Goal: Task Accomplishment & Management: Manage account settings

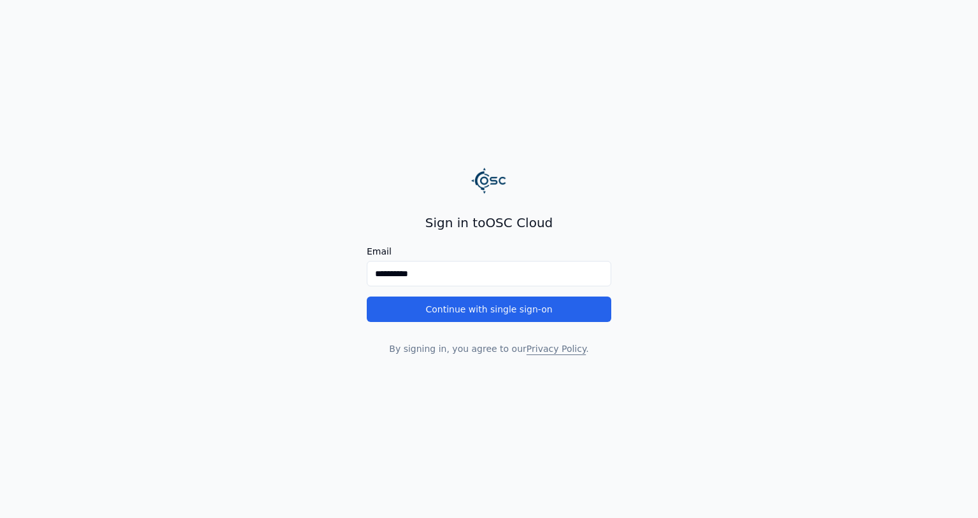
type input "**********"
click at [367, 297] on button "Continue with single sign-on" at bounding box center [489, 309] width 244 height 25
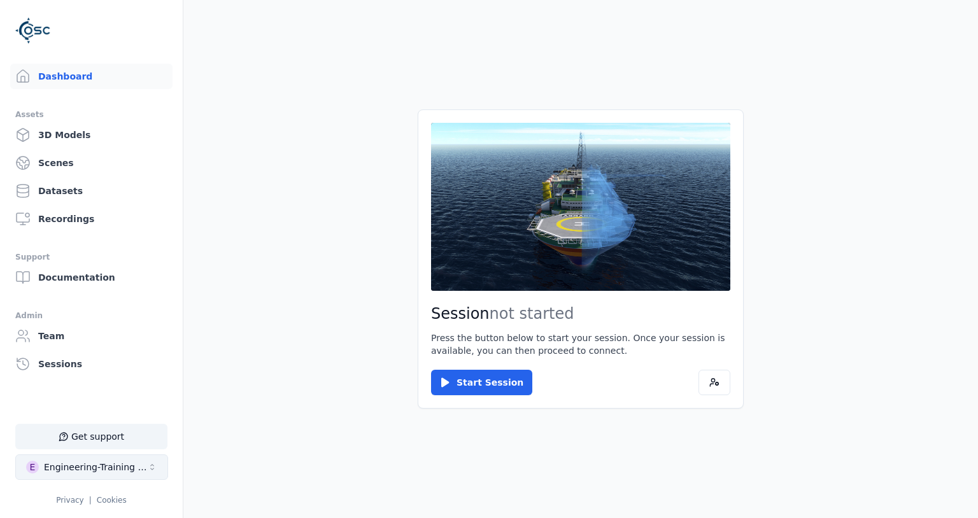
click at [160, 462] on button "E Engineering-Training (SSO Staging)" at bounding box center [91, 467] width 153 height 25
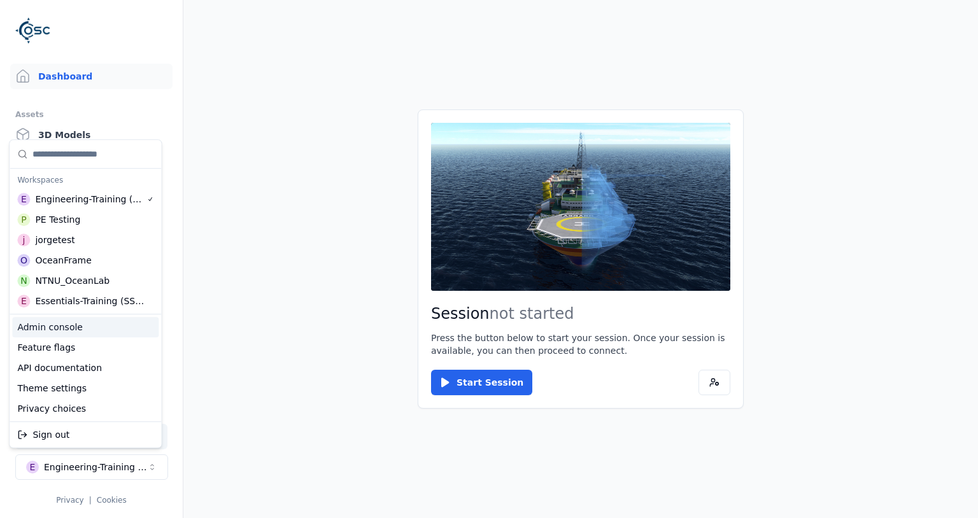
drag, startPoint x: 110, startPoint y: 339, endPoint x: 129, endPoint y: 335, distance: 18.9
click at [129, 335] on div "Admin console Feature flags API documentation Theme settings Privacy choices" at bounding box center [85, 368] width 146 height 102
click at [139, 330] on div "Admin console" at bounding box center [85, 327] width 146 height 20
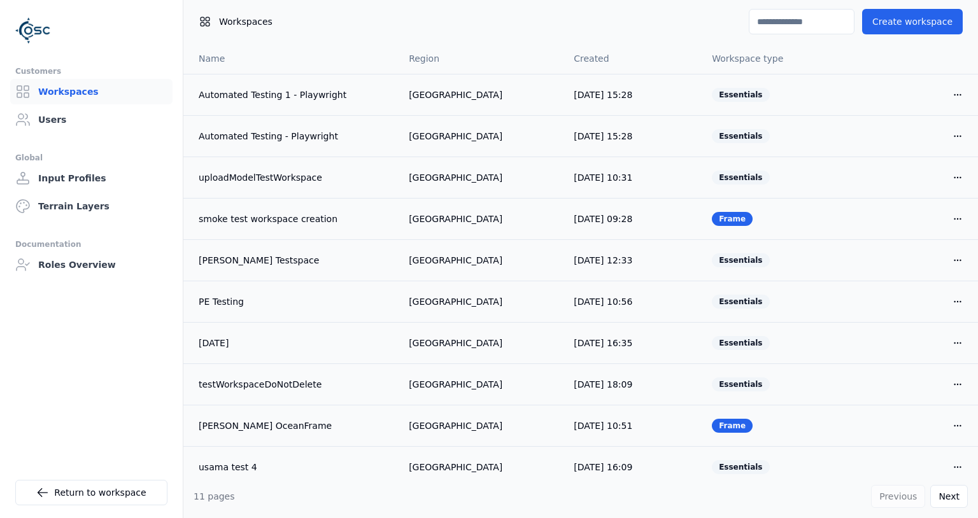
click at [747, 37] on div "Workspaces Create workspace" at bounding box center [580, 21] width 795 height 43
click at [754, 27] on input at bounding box center [802, 21] width 106 height 25
click at [139, 119] on link "Users" at bounding box center [91, 119] width 162 height 25
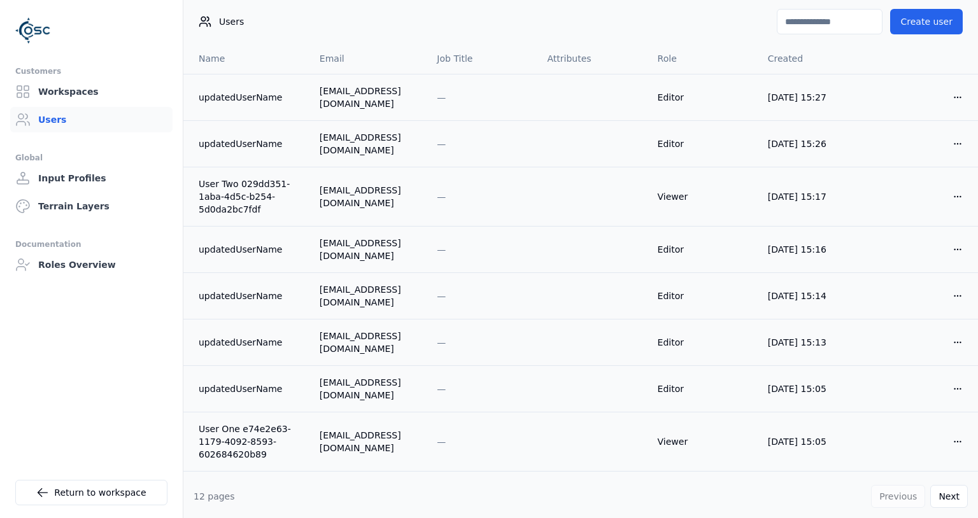
click at [806, 18] on input at bounding box center [830, 21] width 106 height 25
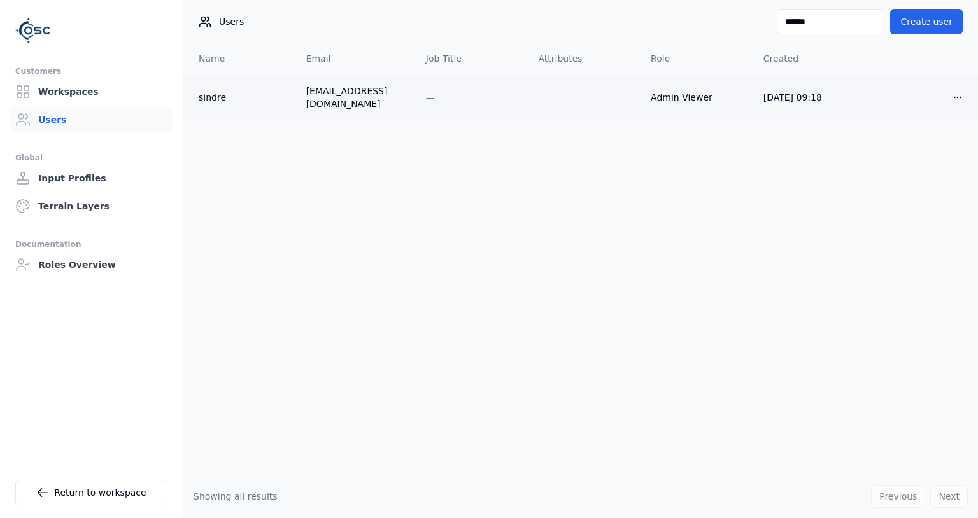
type input "******"
click at [612, 96] on td at bounding box center [584, 97] width 113 height 46
click at [959, 97] on html "Customers Workspaces Users Global Input Profiles Terrain Layers Documentation R…" at bounding box center [489, 259] width 978 height 518
click at [935, 120] on div "Edit" at bounding box center [926, 120] width 75 height 20
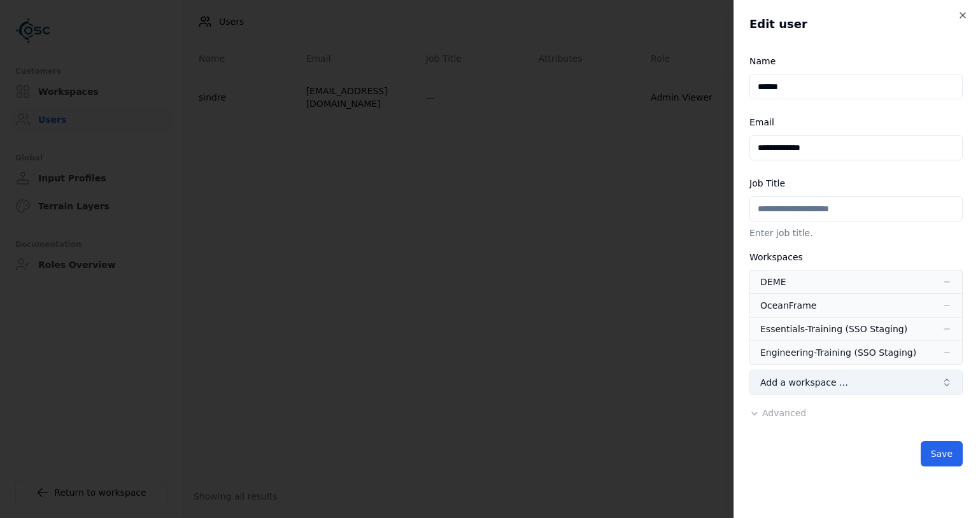
click at [798, 380] on span "Add a workspace …" at bounding box center [804, 382] width 88 height 13
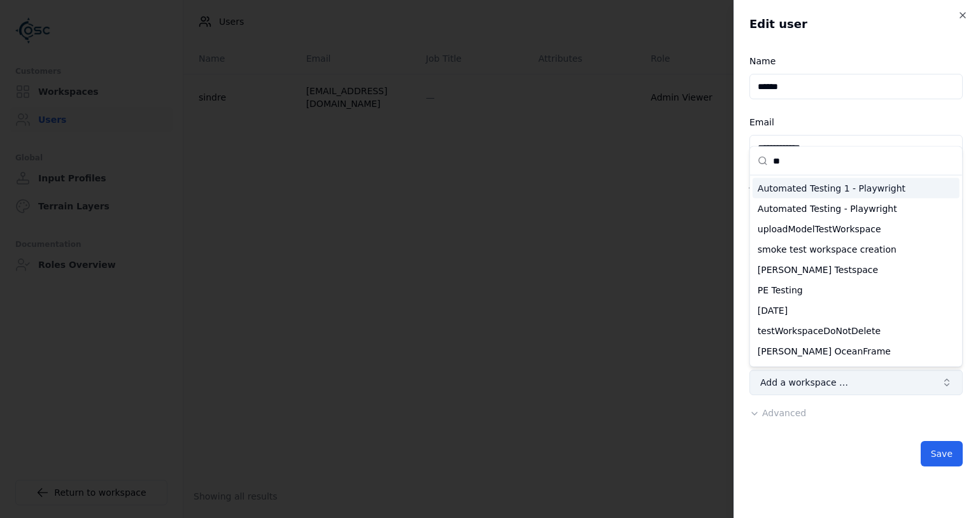
type input "***"
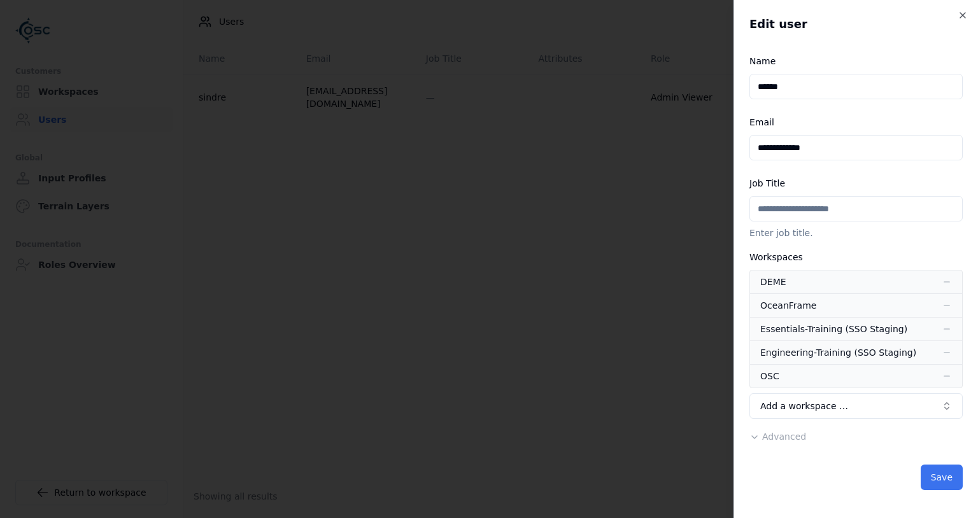
click at [933, 475] on button "Save" at bounding box center [942, 477] width 42 height 25
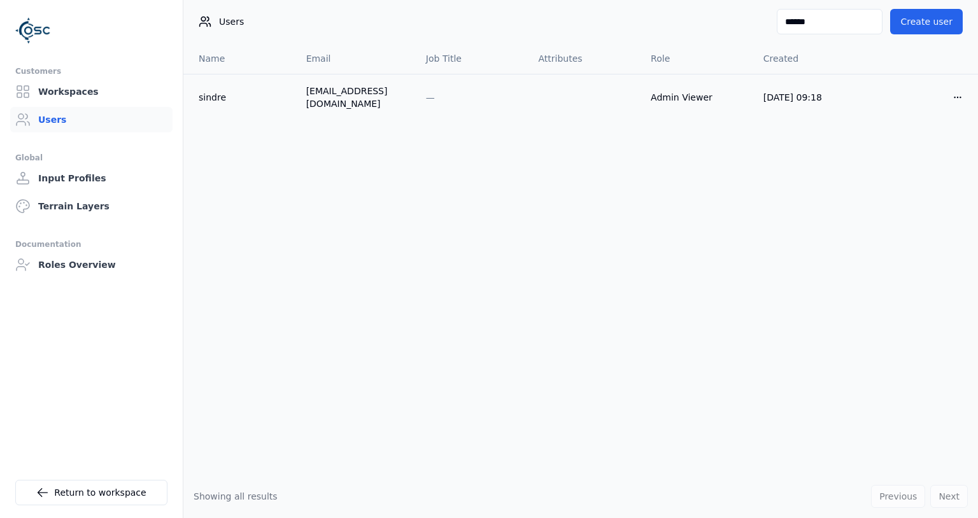
click at [666, 202] on div "Name Email Job Title Attributes Role Created sindre sindre@osc.no — Admin Viewe…" at bounding box center [580, 259] width 795 height 432
